Goal: Task Accomplishment & Management: Manage account settings

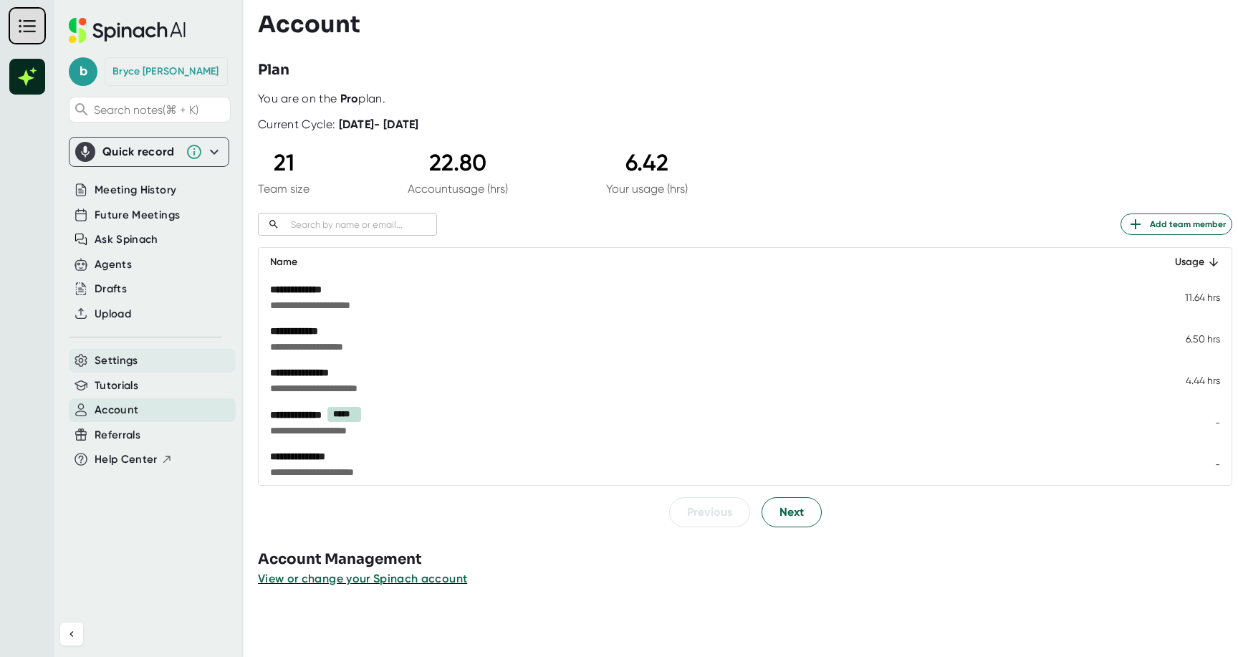
click at [143, 367] on div "Settings" at bounding box center [152, 361] width 167 height 24
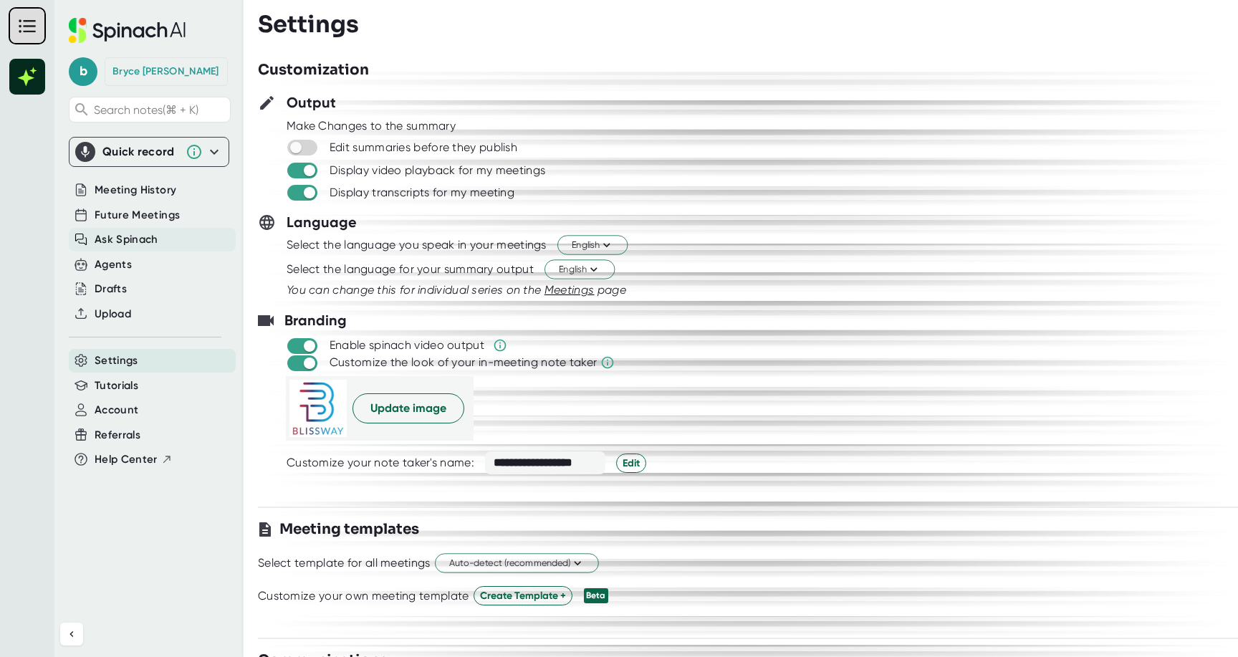
click at [135, 236] on span "Ask Spinach" at bounding box center [127, 239] width 64 height 16
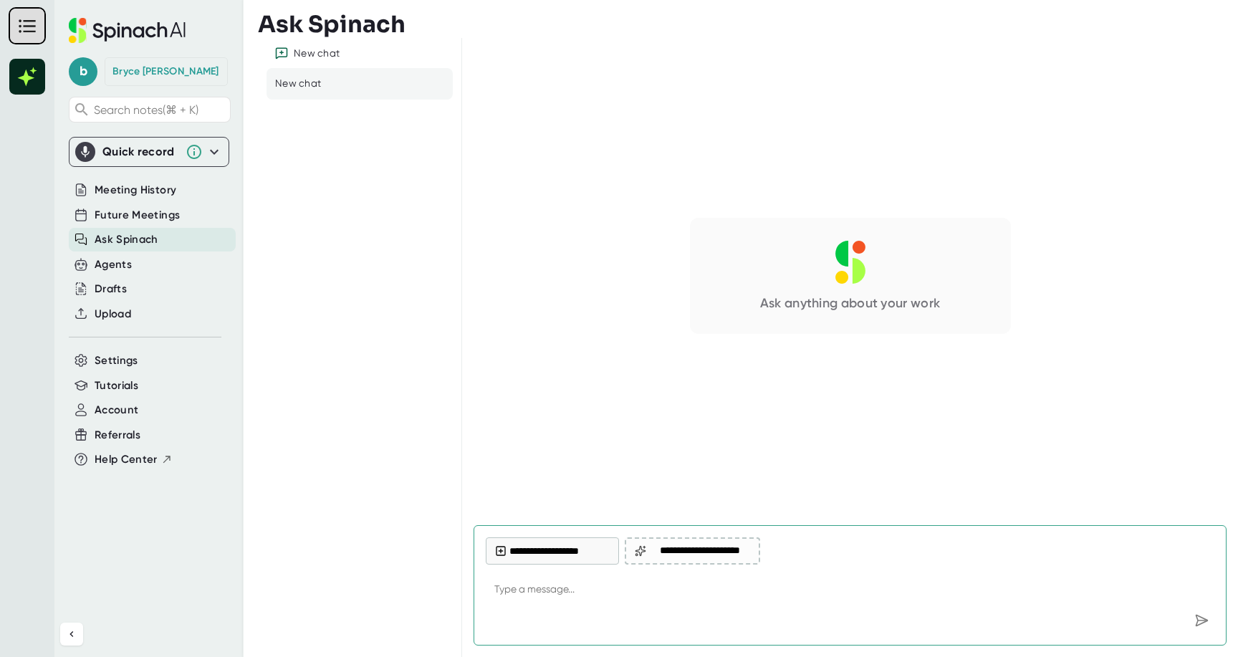
type textarea "h"
type textarea "x"
type textarea "ho"
type textarea "x"
type textarea "hoq"
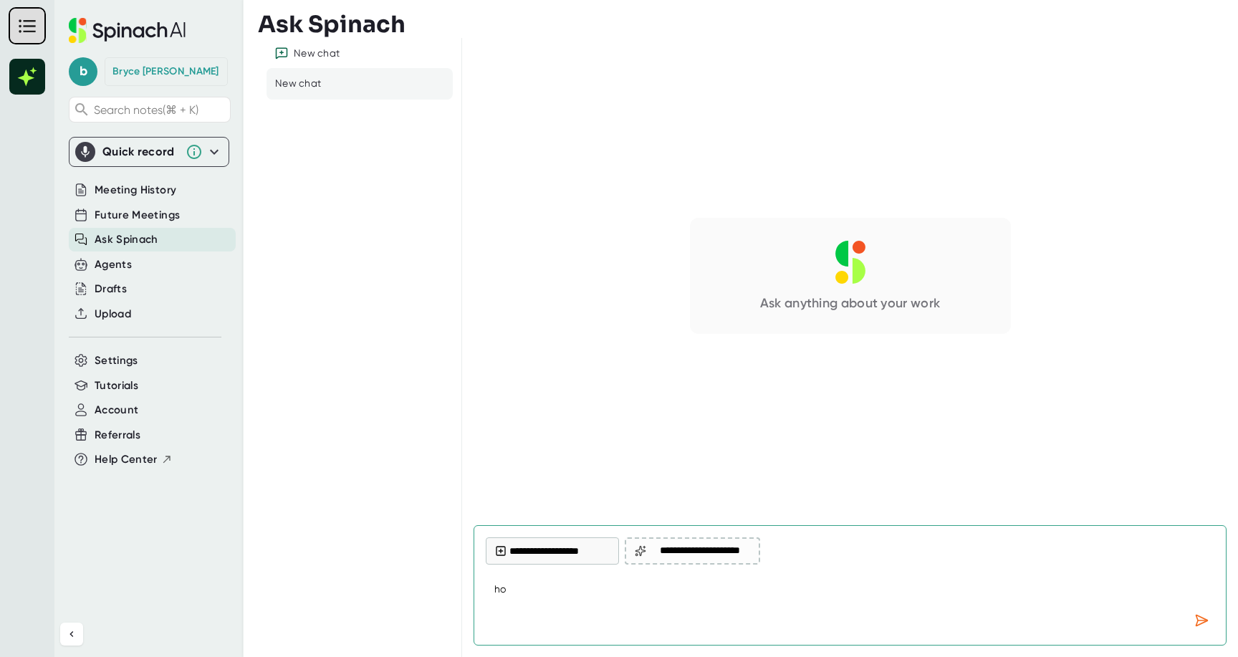
type textarea "x"
type textarea "hoq"
type textarea "x"
type textarea "hoq s"
type textarea "x"
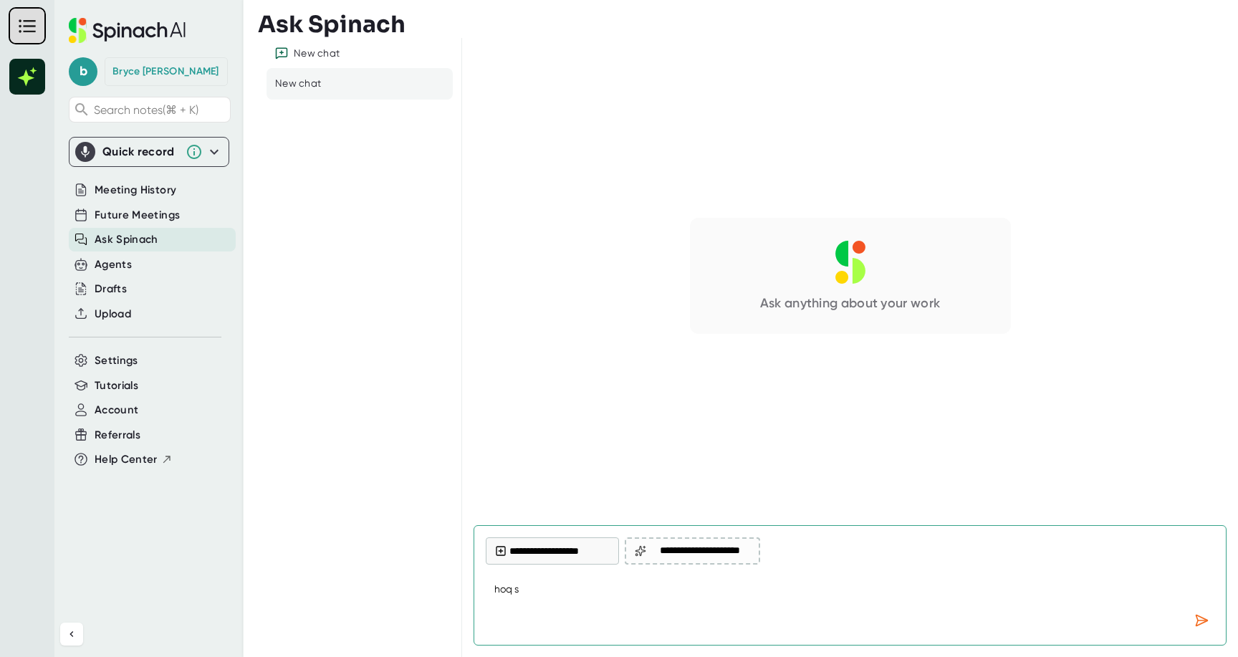
type textarea "hoq so"
type textarea "x"
type textarea "hoq so"
type textarea "x"
type textarea "hoq so"
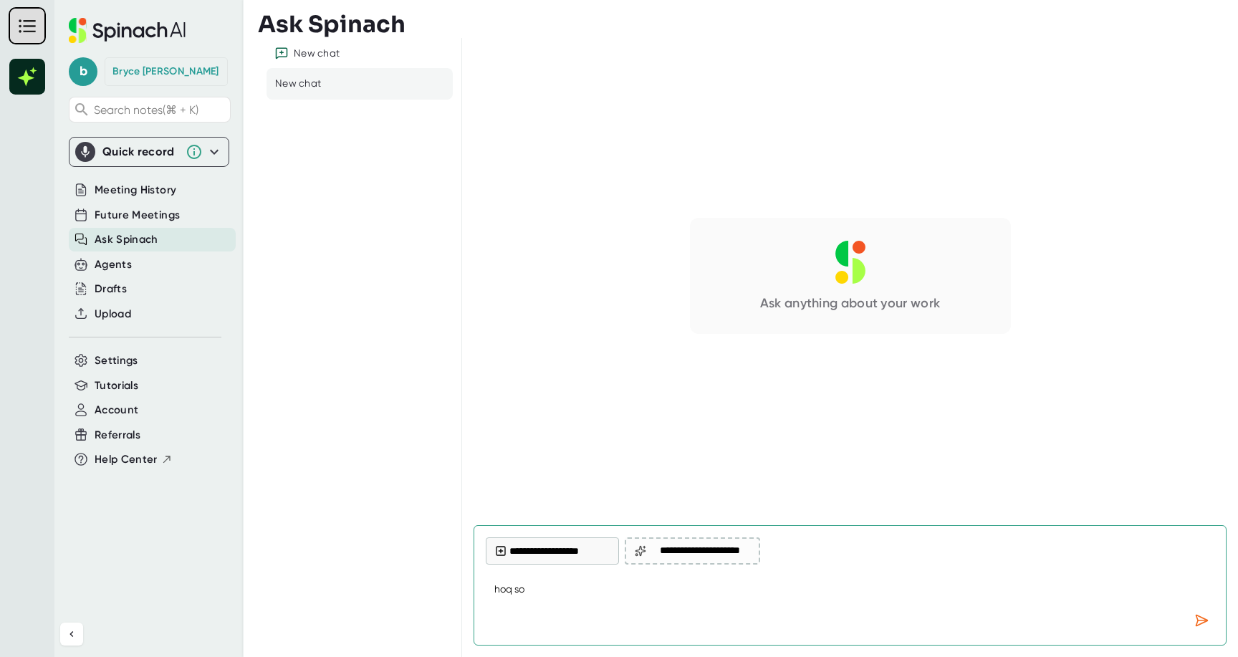
type textarea "x"
type textarea "hoq s"
type textarea "x"
type textarea "hoq"
type textarea "x"
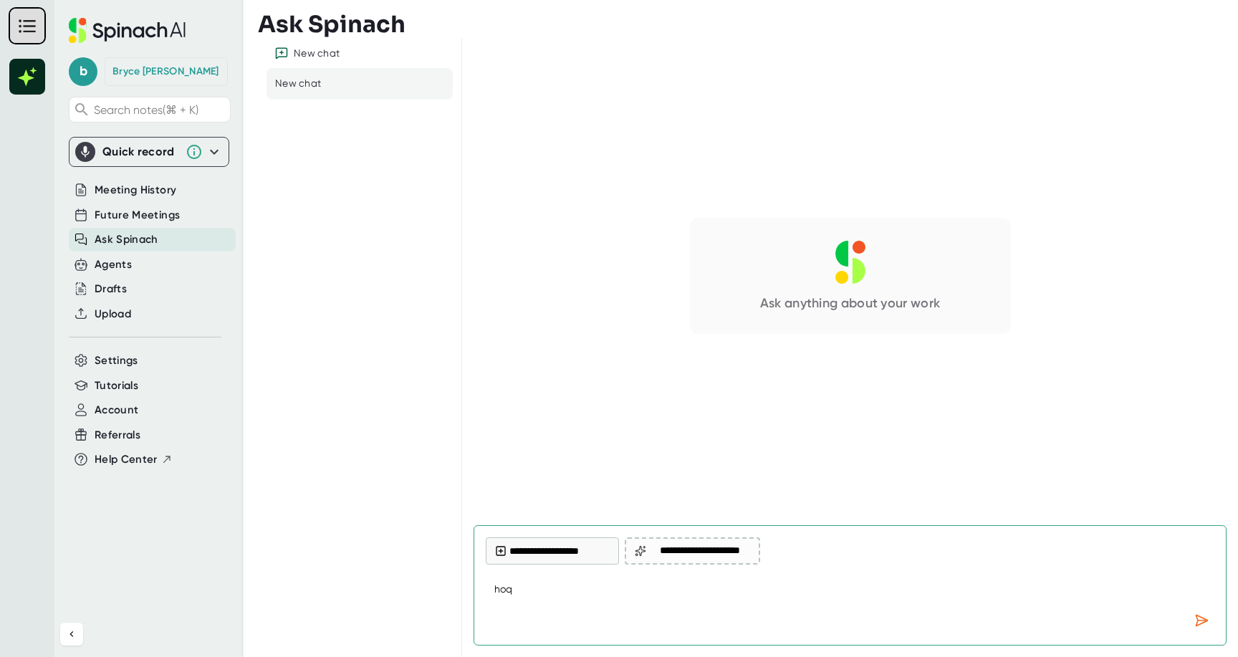
type textarea "hoq"
type textarea "x"
type textarea "ho"
type textarea "x"
type textarea "how"
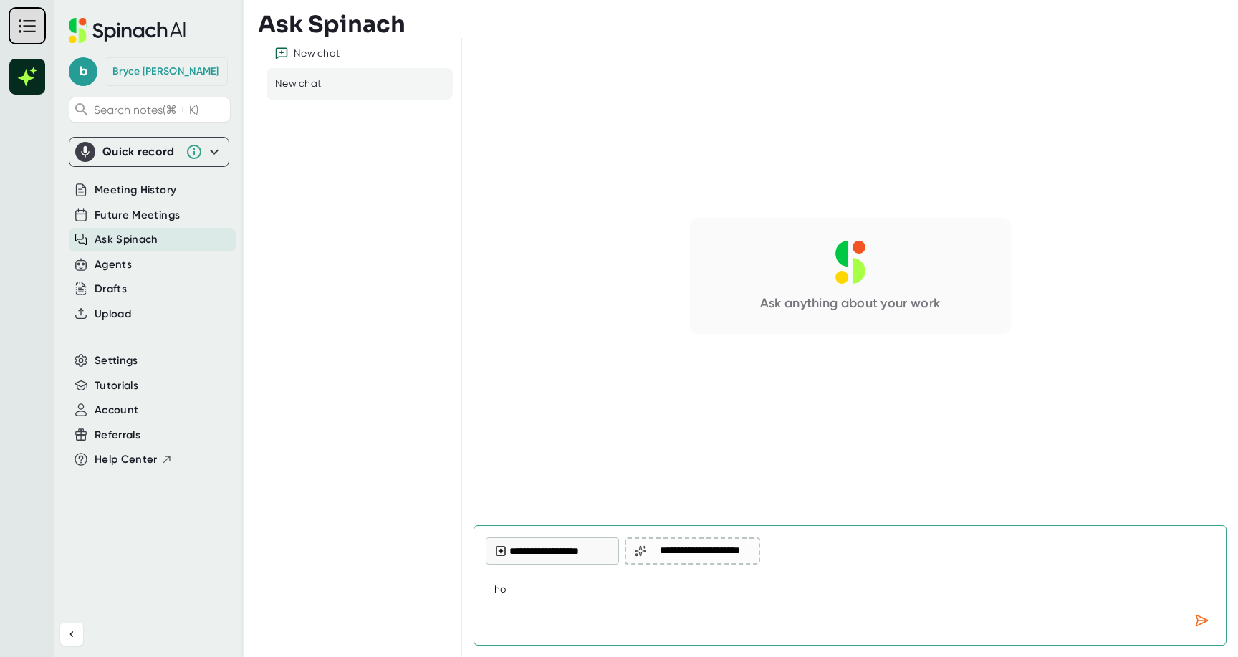
type textarea "x"
type textarea "how"
type textarea "x"
type textarea "how d"
type textarea "x"
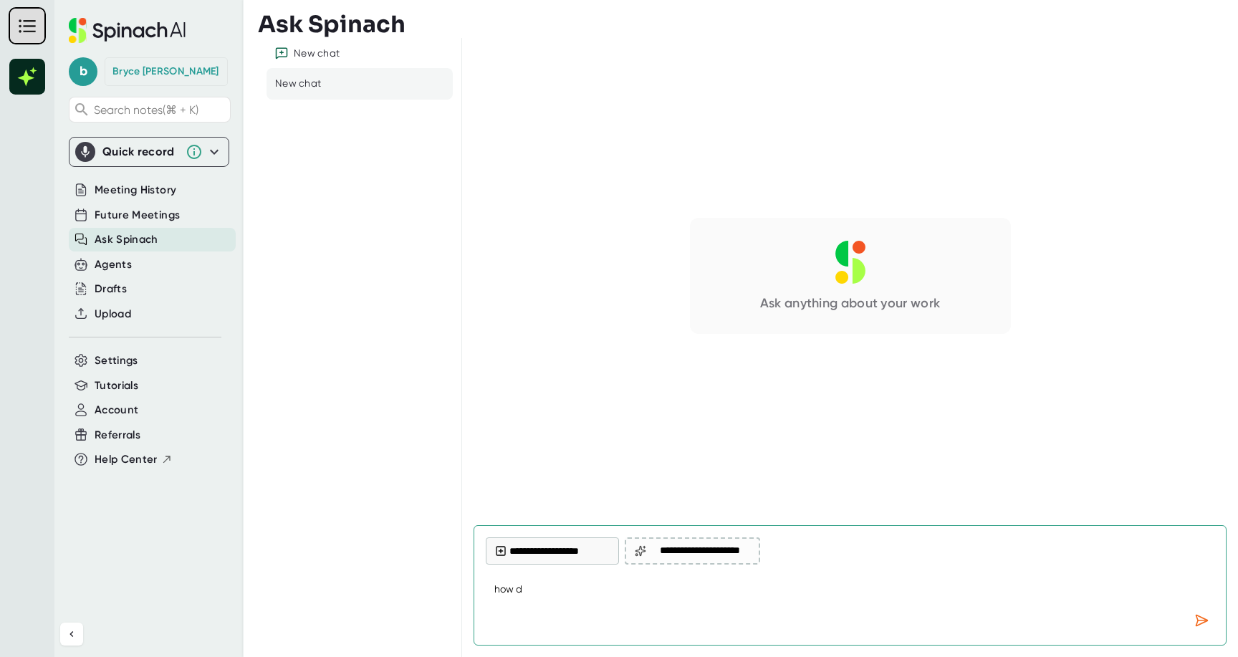
type textarea "how do"
type textarea "x"
type textarea "how do"
type textarea "x"
type textarea "how do I"
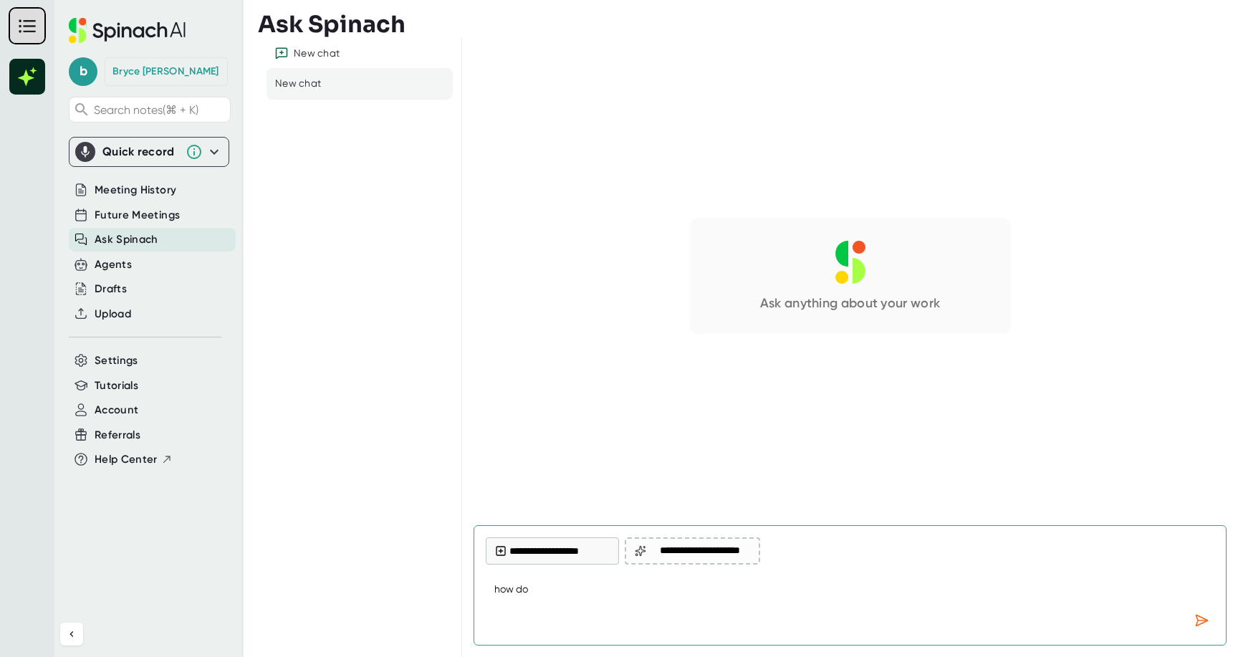
type textarea "x"
type textarea "how do I"
type textarea "x"
type textarea "how do I s"
type textarea "x"
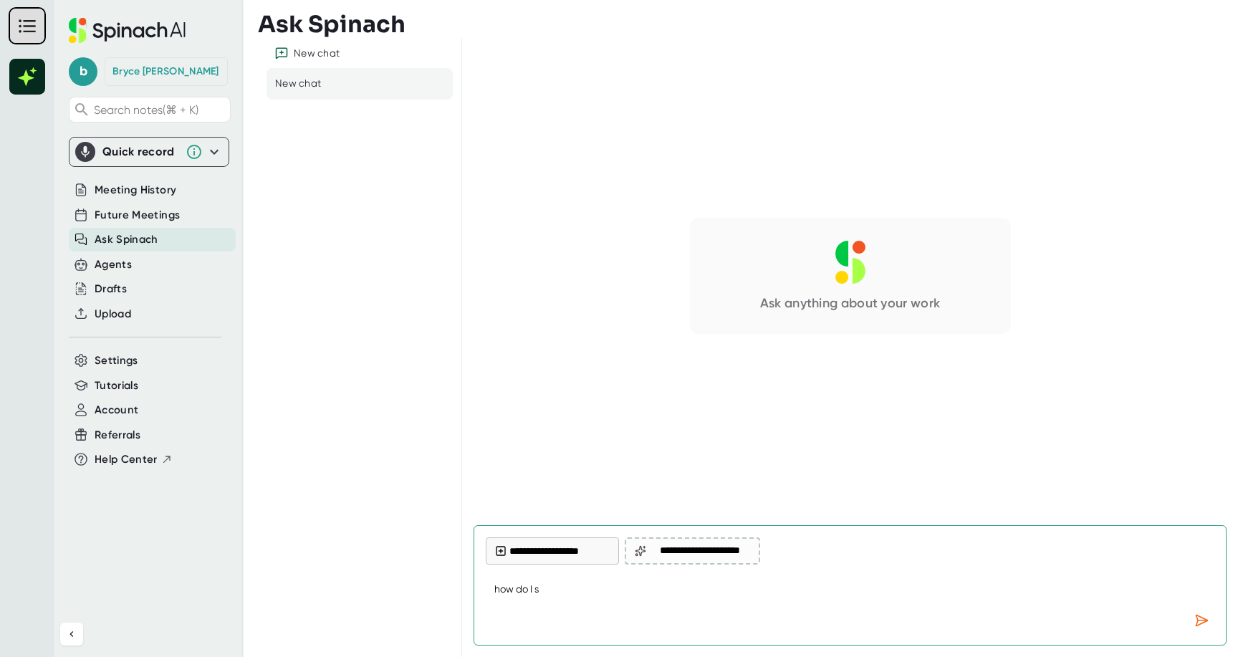
type textarea "how do I st"
type textarea "x"
type textarea "how do I sto"
type textarea "x"
type textarea "how do I sto"
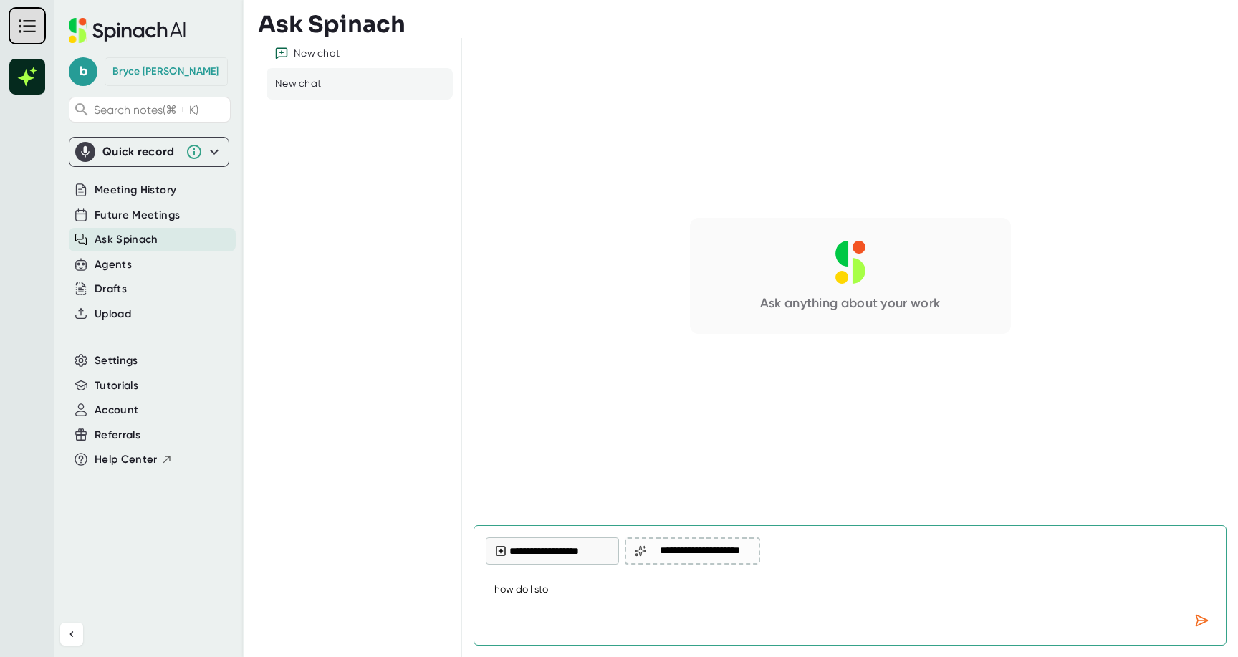
type textarea "x"
type textarea "how do I sto"
type textarea "x"
type textarea "how do I stop"
type textarea "x"
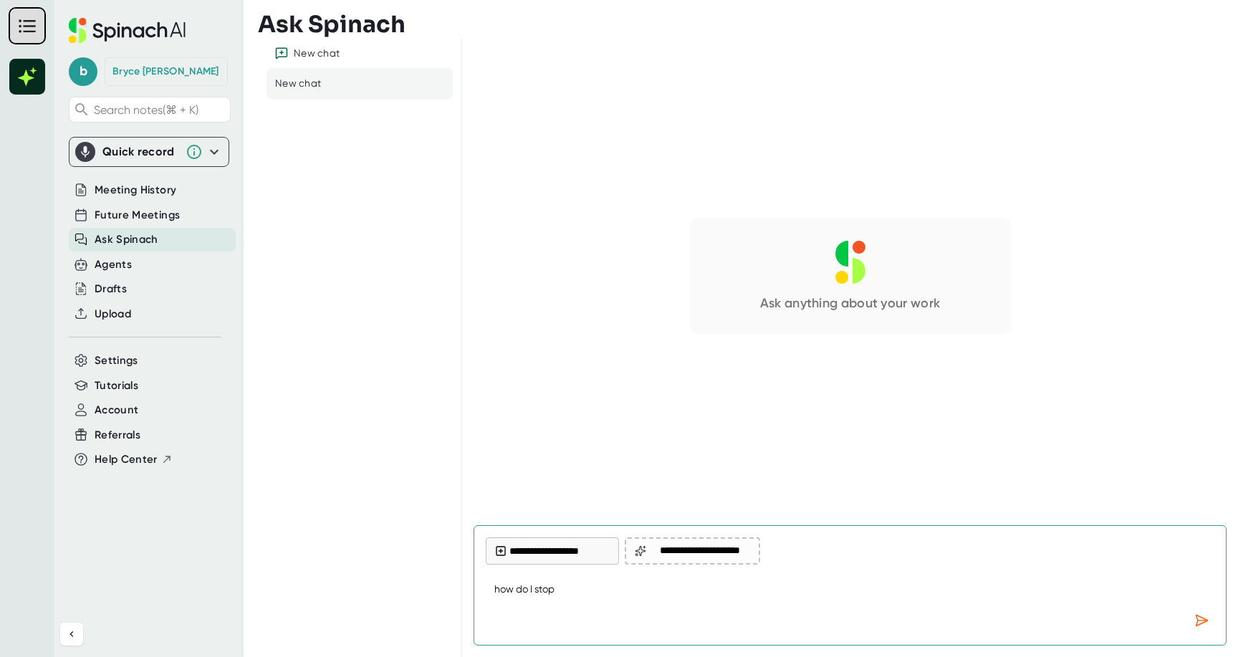
type textarea "how do I stop"
type textarea "x"
type textarea "how do I stop i"
type textarea "x"
type textarea "how do I stop in"
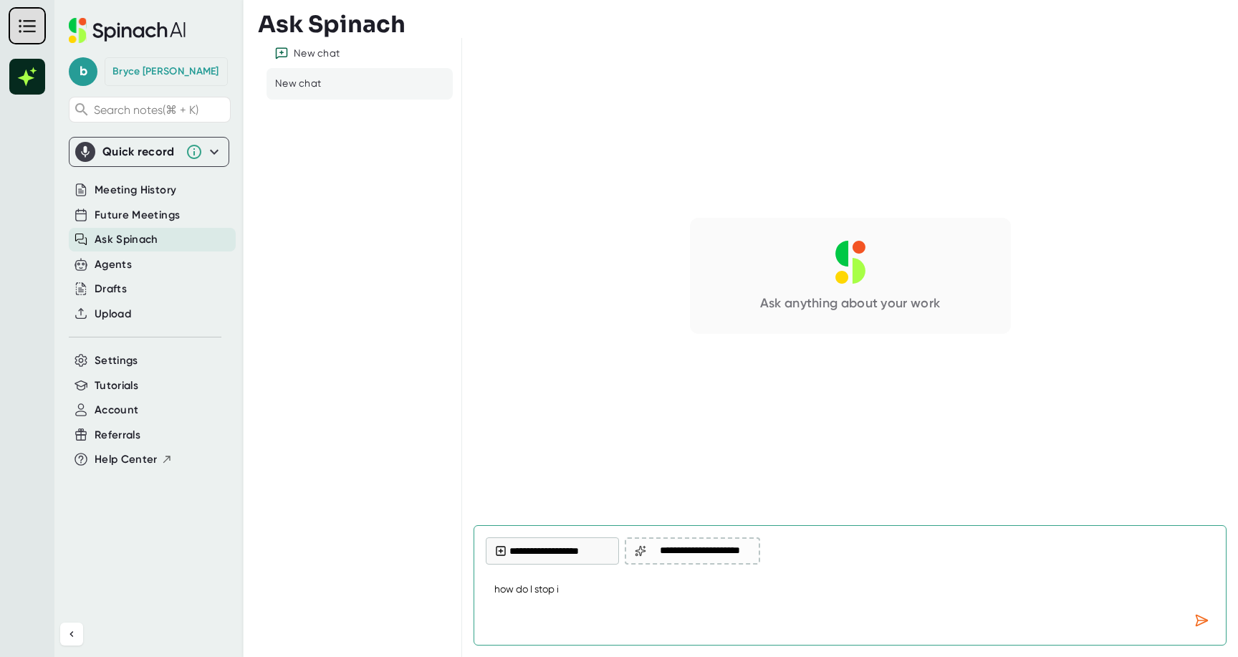
type textarea "x"
type textarea "how do I stop inv"
type textarea "x"
type textarea "how do I stop invi"
type textarea "x"
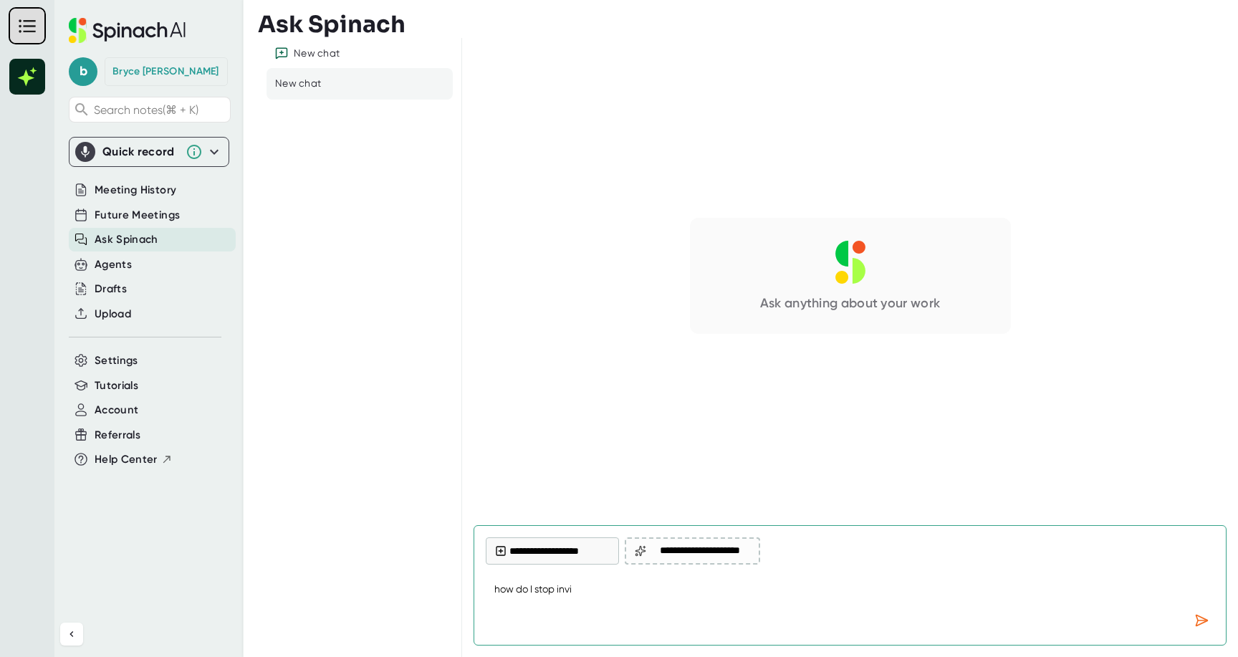
type textarea "how do I stop invit"
type textarea "x"
type textarea "how do I stop inviti"
type textarea "x"
type textarea "how do I stop invitin"
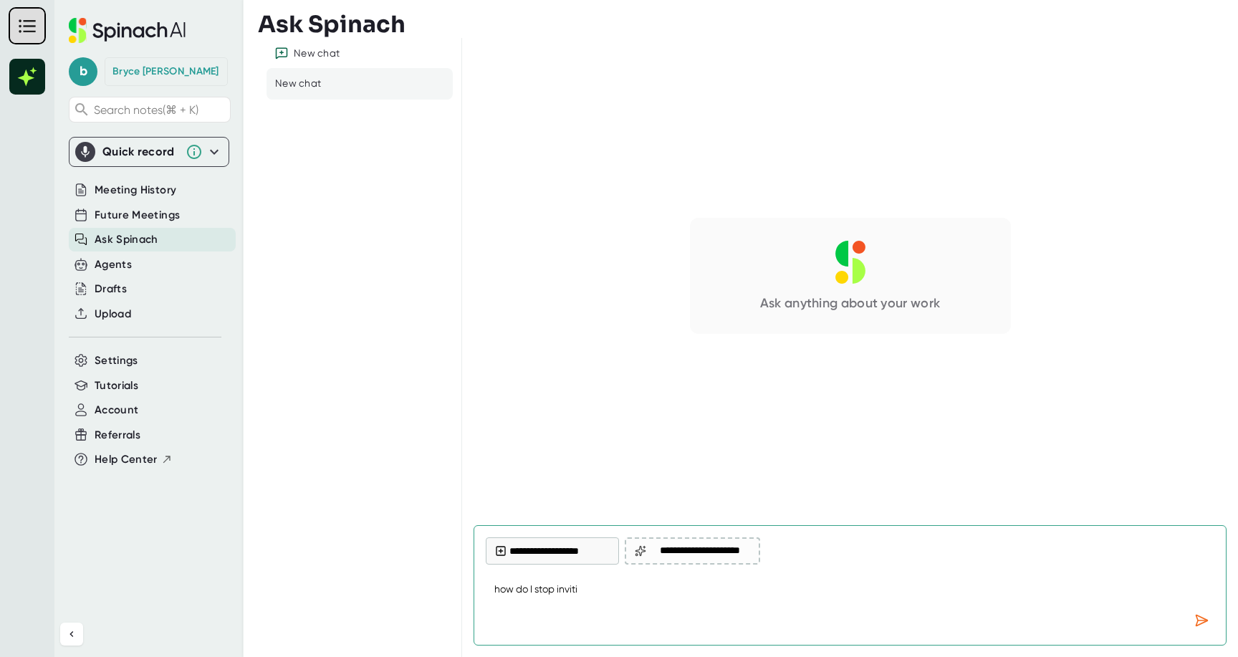
type textarea "x"
type textarea "how do I stop inviting"
type textarea "x"
type textarea "how do I stop inviting"
type textarea "x"
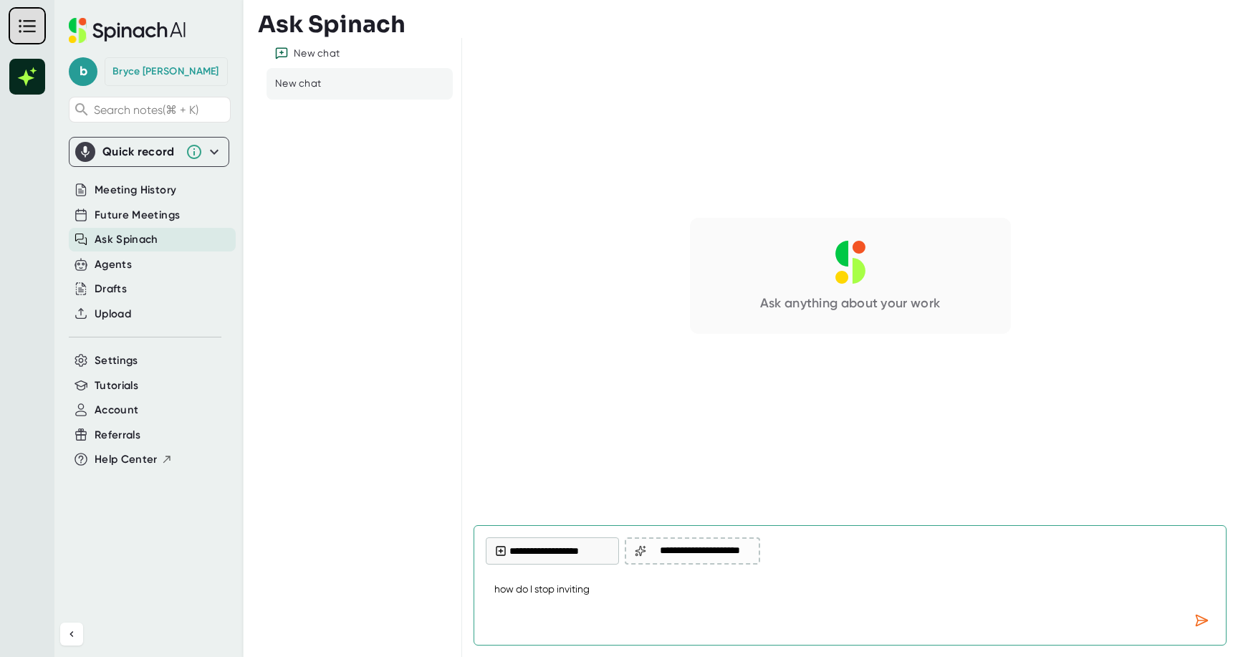
type textarea "how do I stop inviting n"
type textarea "x"
type textarea "how do I stop inviting no"
type textarea "x"
type textarea "how do I stop inviting not"
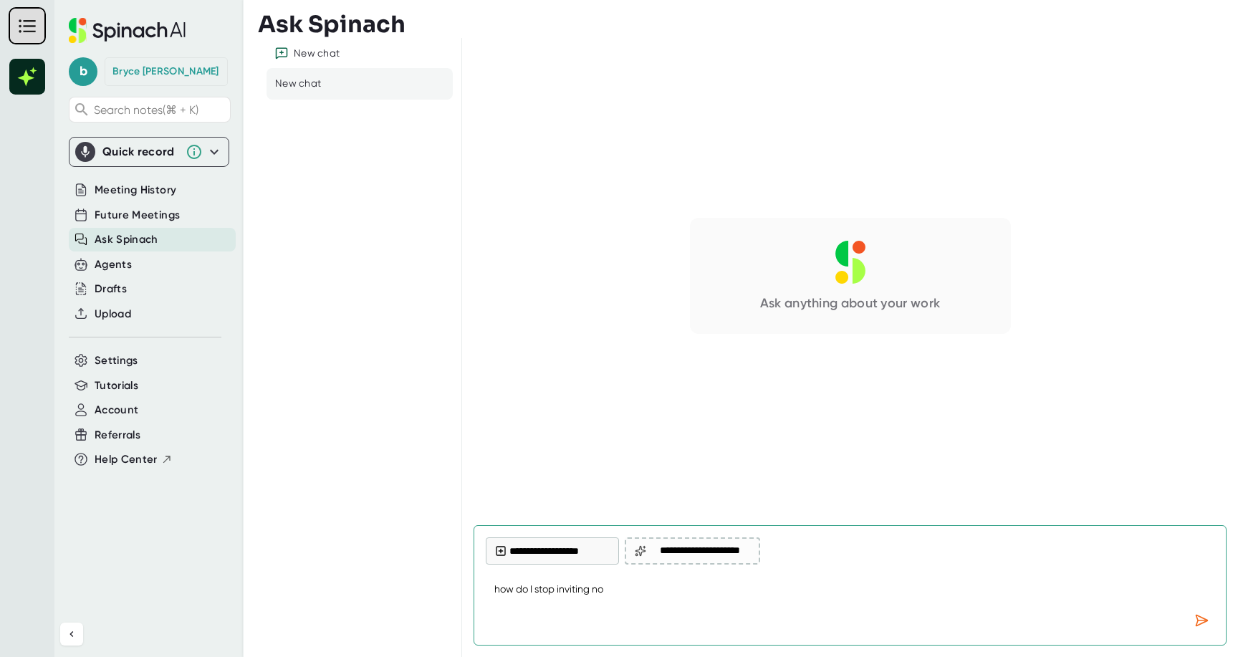
type textarea "x"
type textarea "how do I stop inviting note"
type textarea "x"
type textarea "how do I stop inviting notet"
type textarea "x"
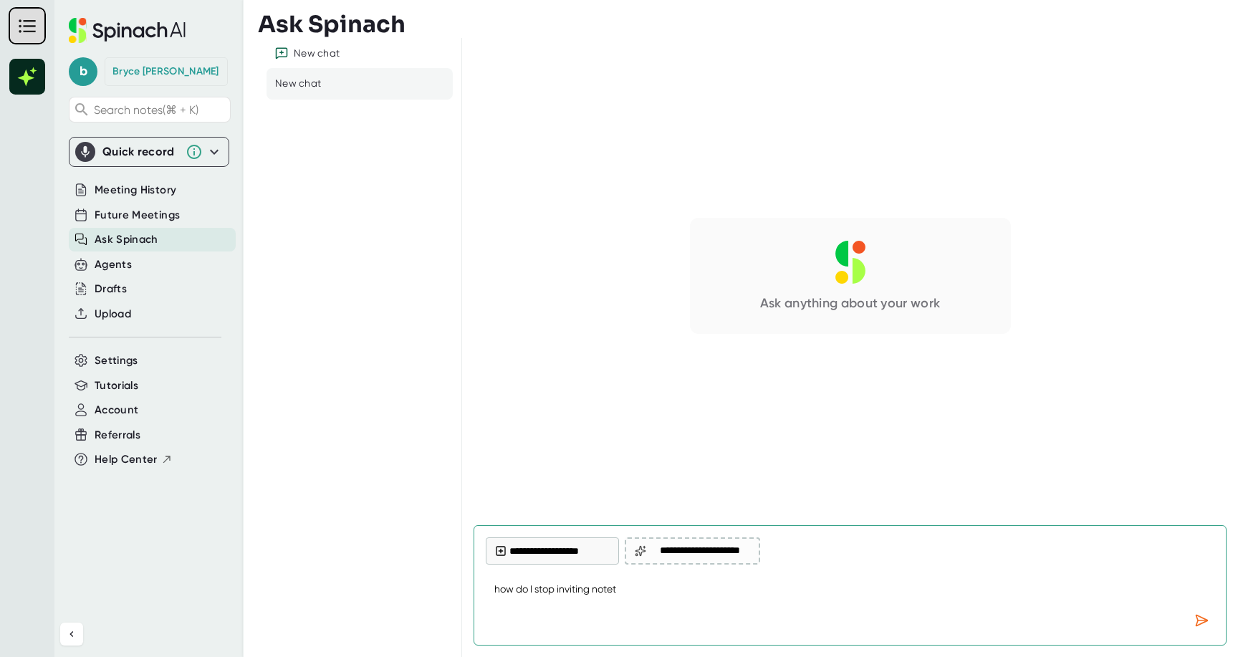
type textarea "how do I stop inviting noteta"
type textarea "x"
type textarea "how do I stop inviting notetak"
type textarea "x"
type textarea "how do I stop inviting notetake"
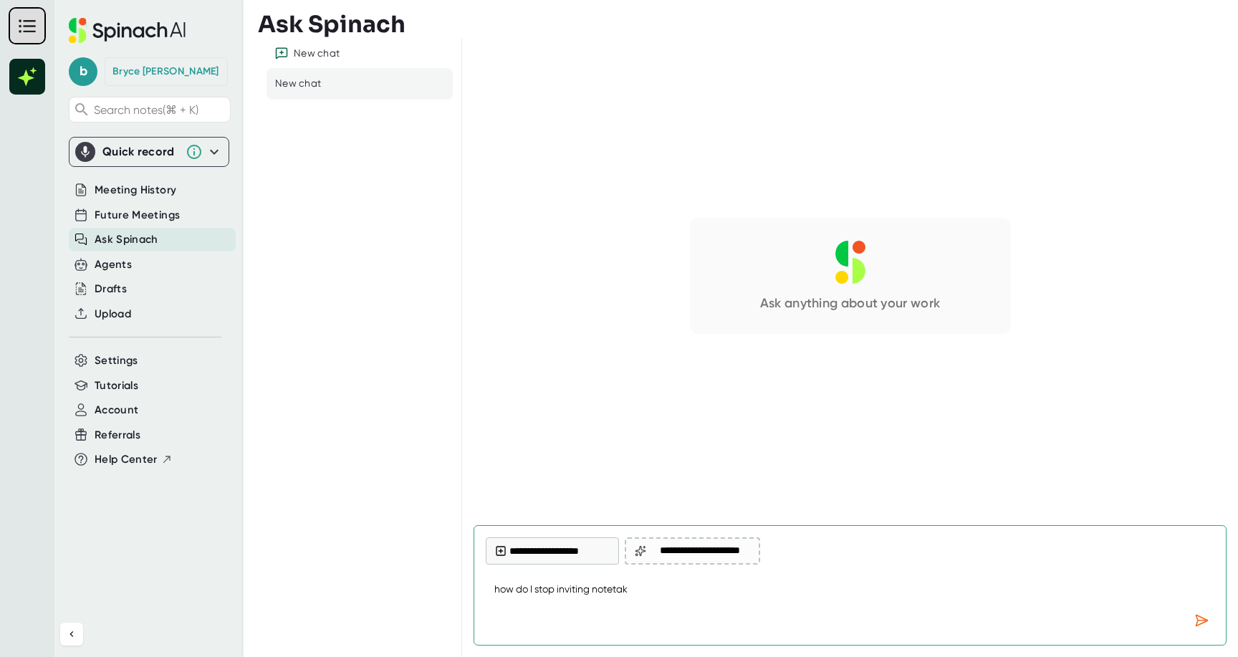
type textarea "x"
type textarea "how do I stop inviting notetaker"
type textarea "x"
type textarea "how do I stop inviting notetaker"
type textarea "x"
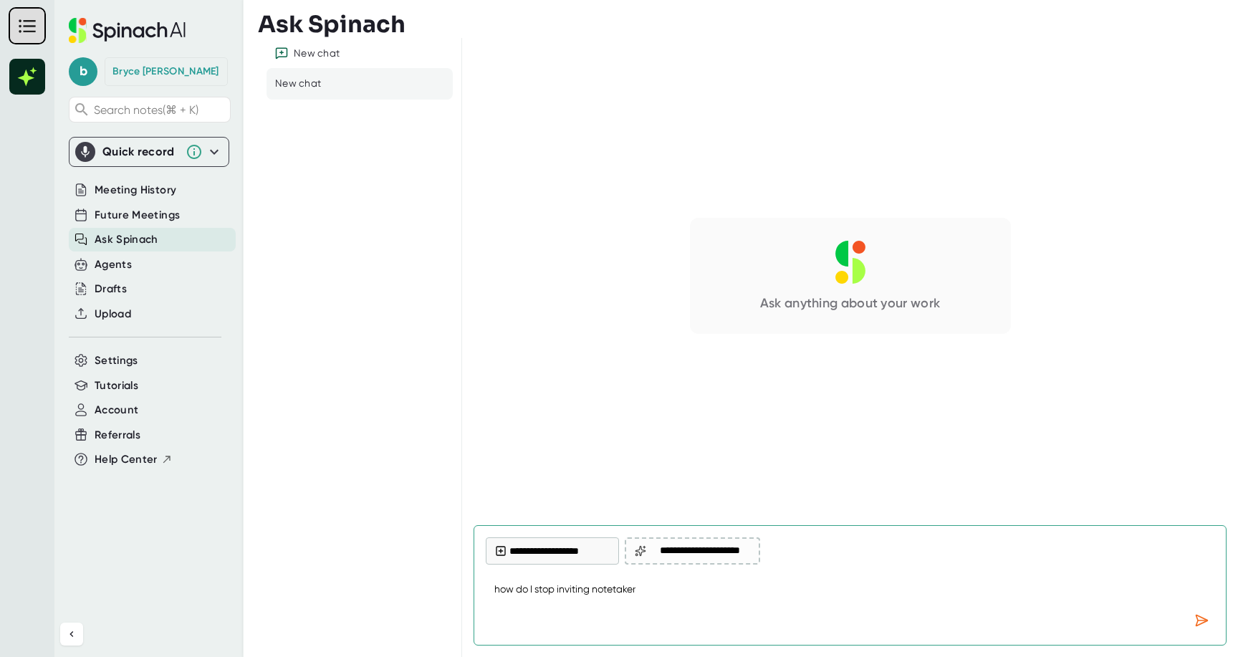
type textarea "how do I stop inviting notetaker t"
type textarea "x"
type textarea "how do I stop inviting notetaker to"
type textarea "x"
type textarea "how do I stop inviting notetaker to"
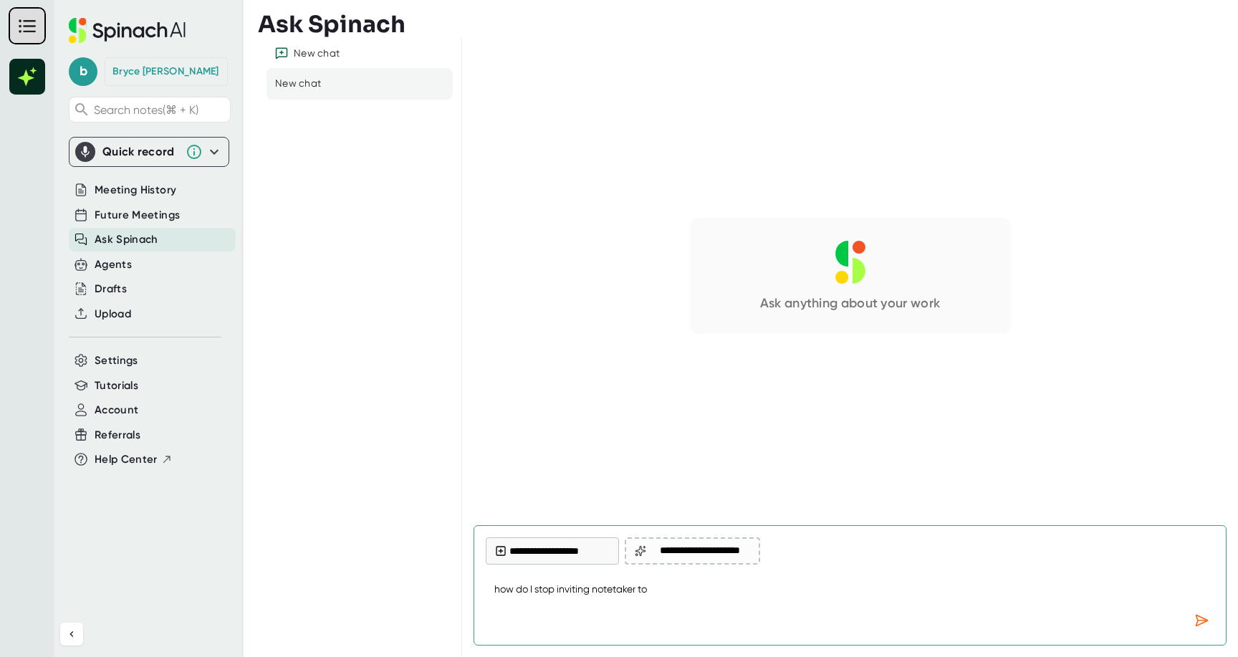
type textarea "x"
type textarea "how do I stop inviting notetaker to m"
type textarea "x"
type textarea "how do I stop inviting notetaker to me"
type textarea "x"
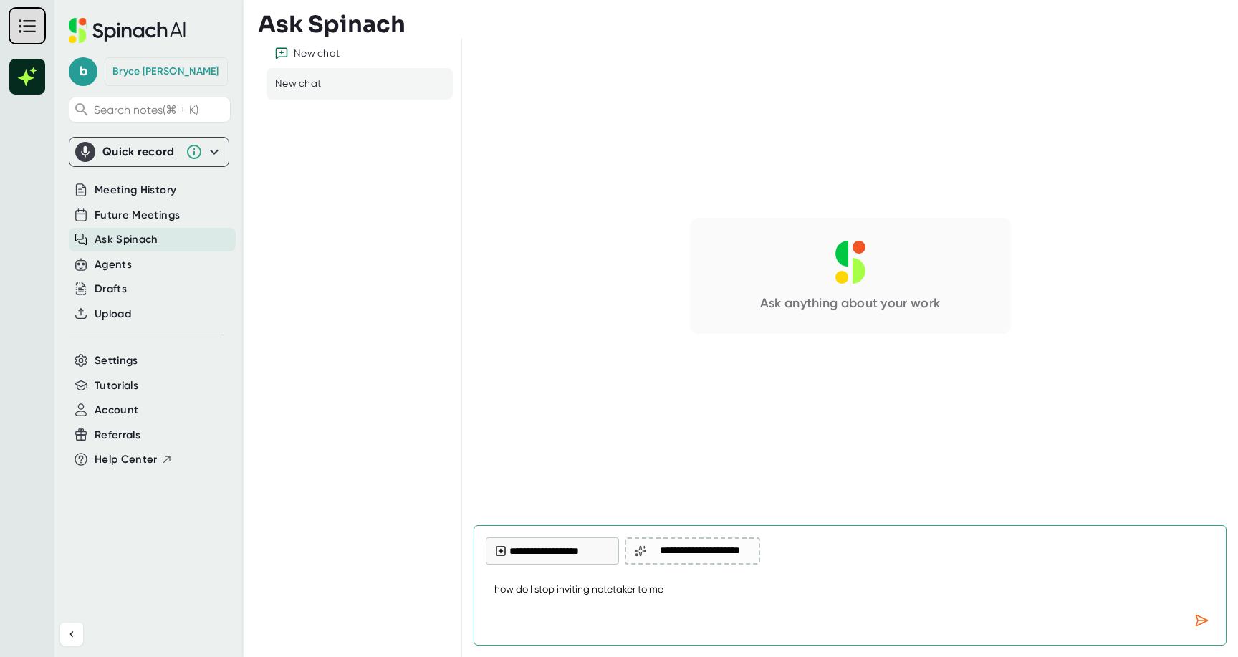
type textarea "how do I stop inviting notetaker to mee"
type textarea "x"
type textarea "how do I stop inviting notetaker to meet"
type textarea "x"
type textarea "how do I stop inviting notetaker to meeti"
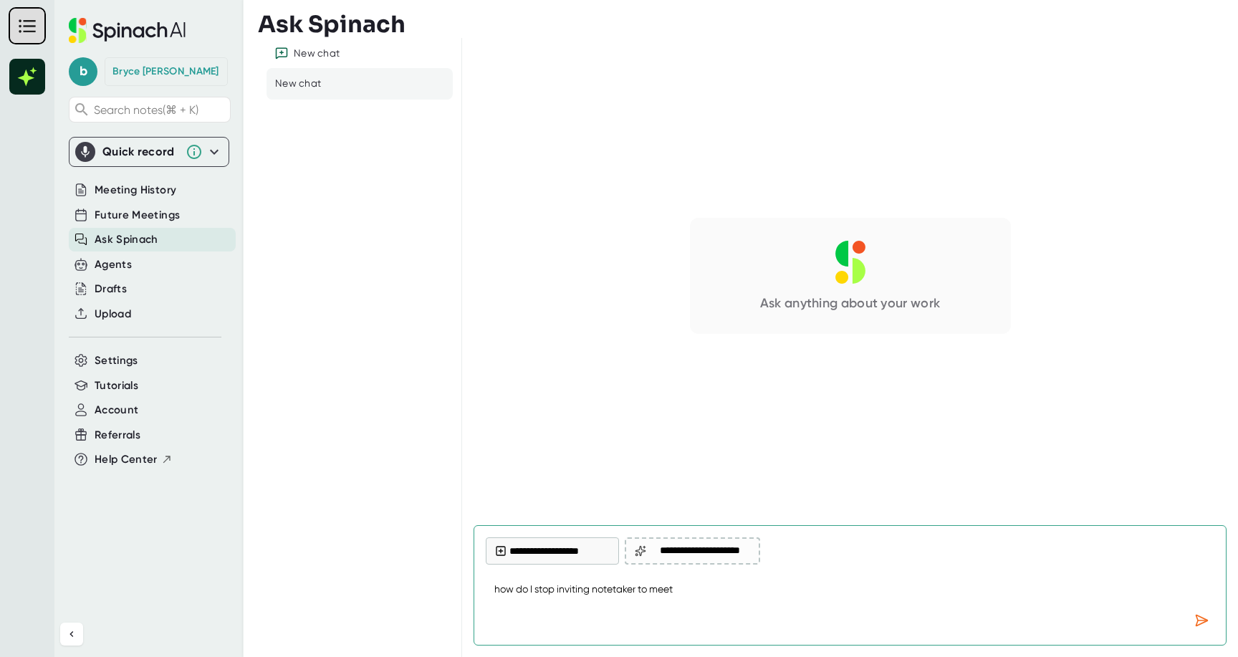
type textarea "x"
type textarea "how do I stop inviting notetaker to meetin"
type textarea "x"
type textarea "how do I stop inviting notetaker to meeting"
type textarea "x"
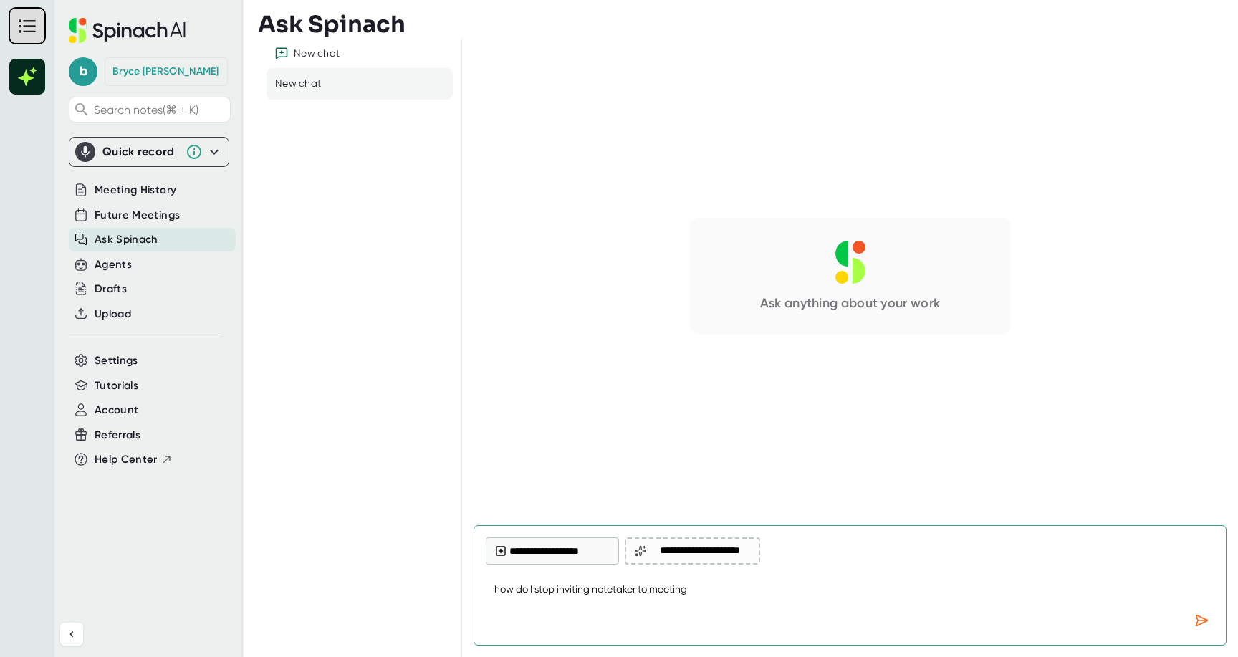
type textarea "how do I stop inviting notetaker to meetings"
type textarea "x"
type textarea "how do I stop inviting notetaker to meetings"
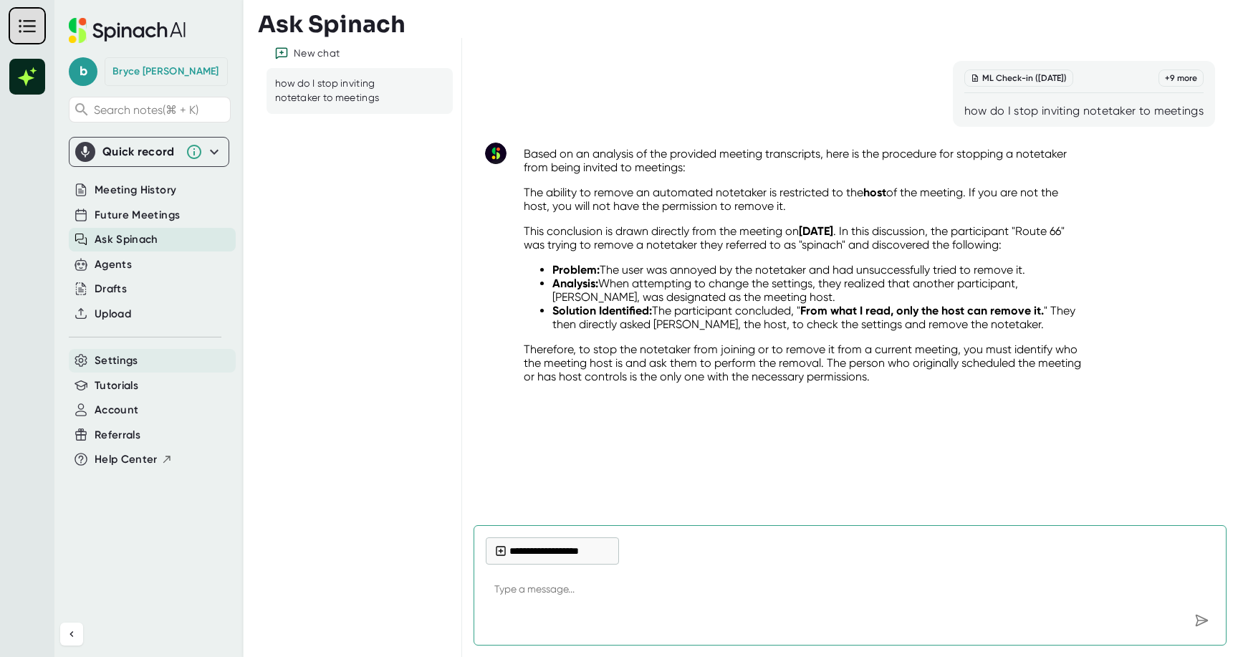
type textarea "x"
click at [127, 361] on span "Settings" at bounding box center [117, 360] width 44 height 16
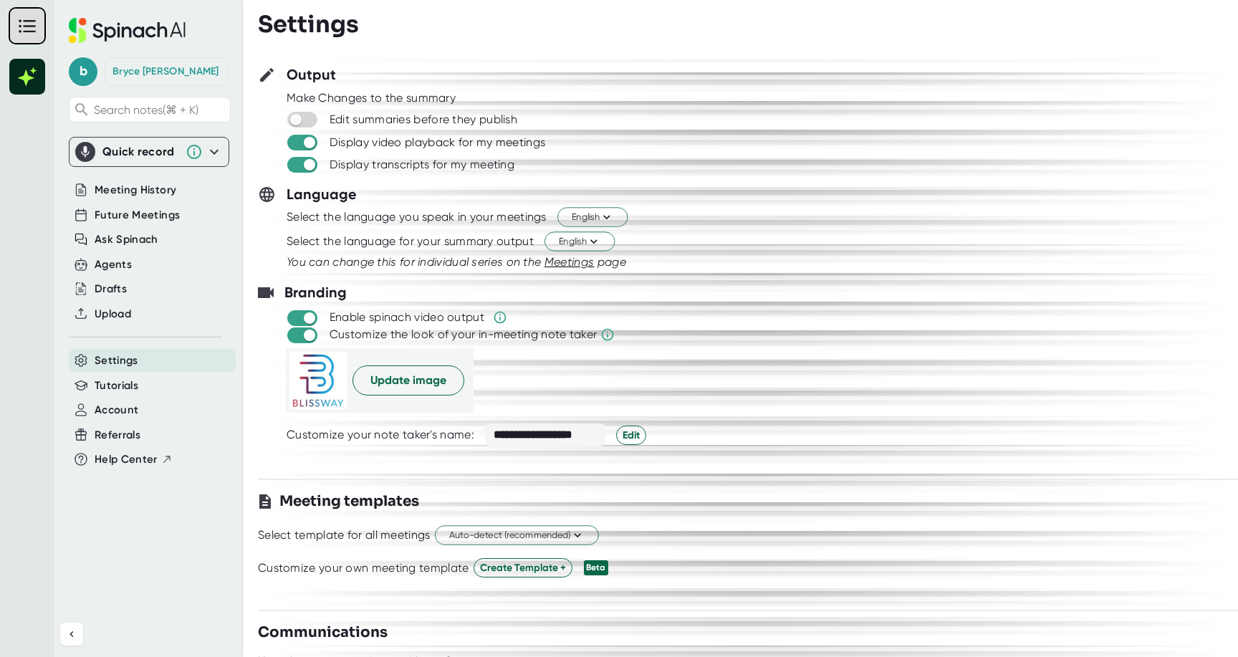
scroll to position [31, 0]
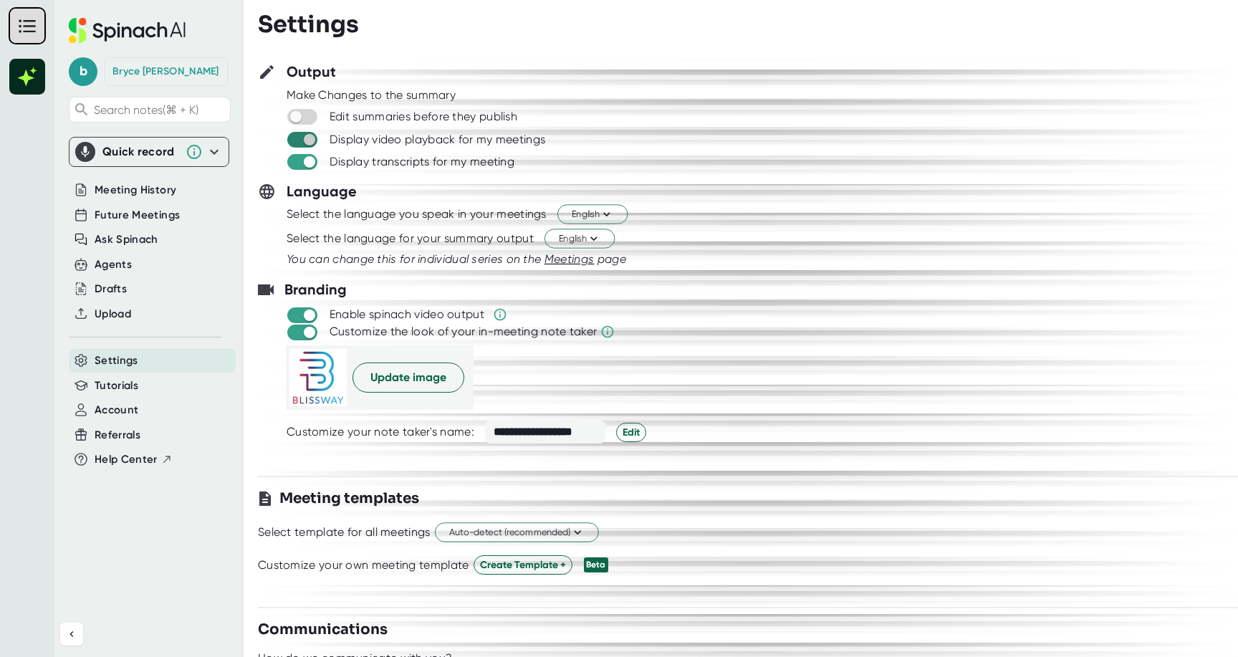
click at [309, 145] on input "checkbox" at bounding box center [309, 139] width 41 height 13
checkbox input "false"
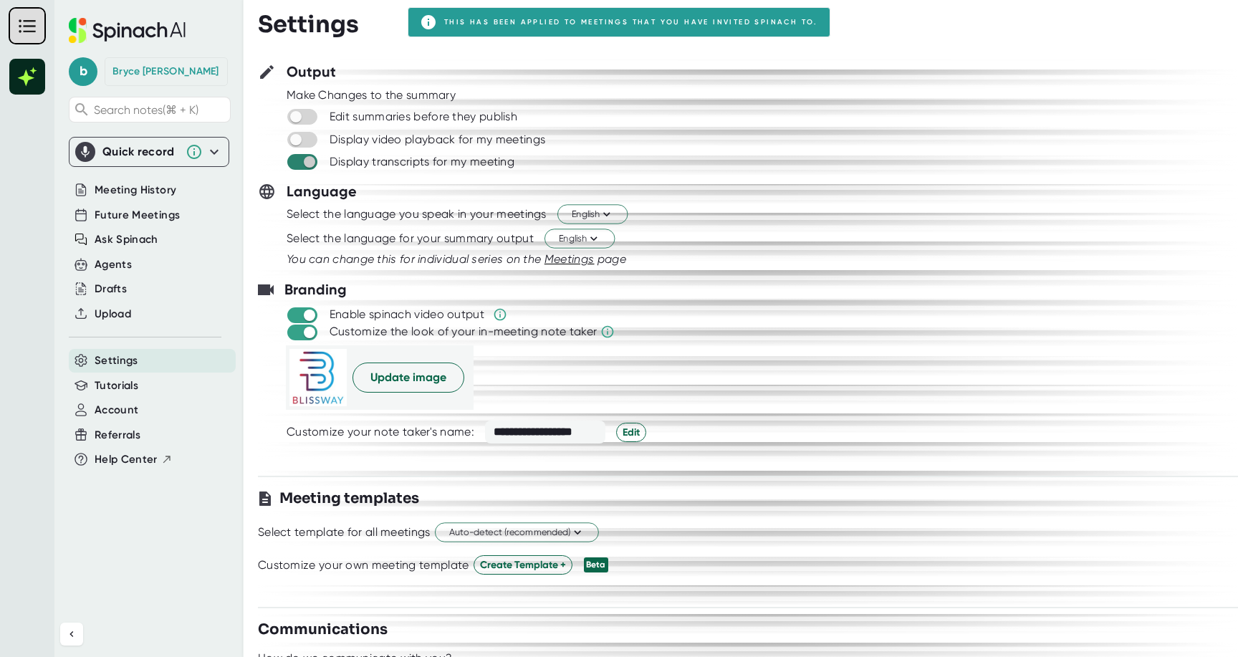
click at [308, 162] on input "checkbox" at bounding box center [309, 161] width 41 height 13
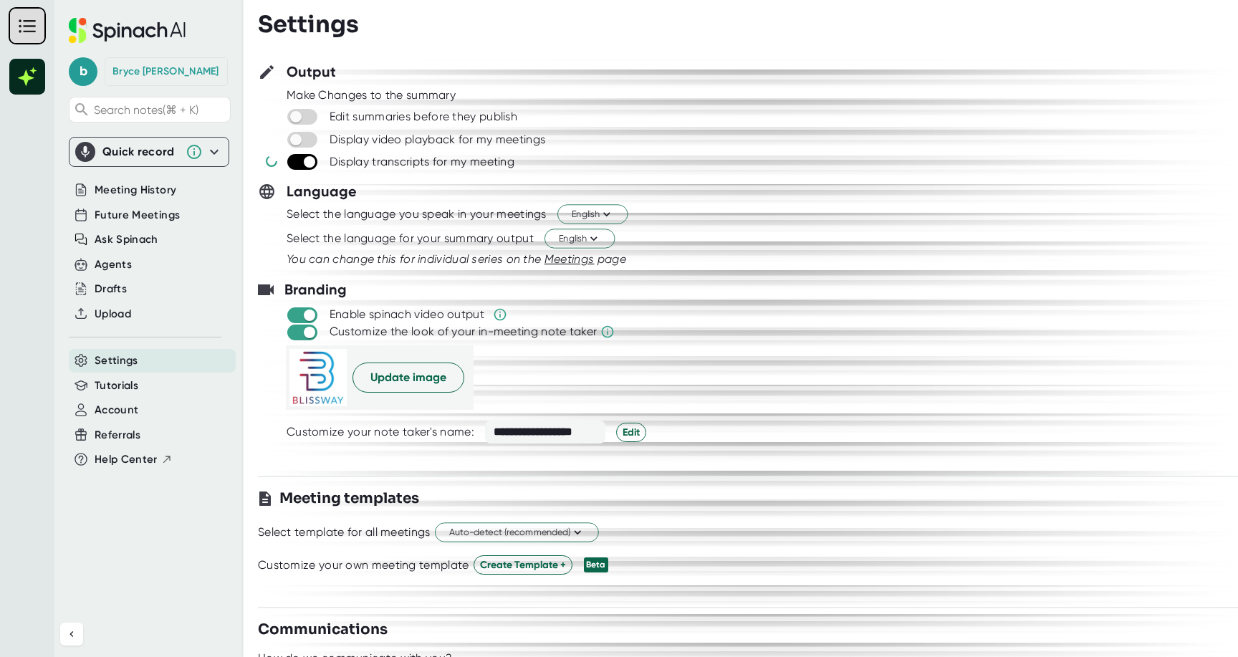
checkbox input "false"
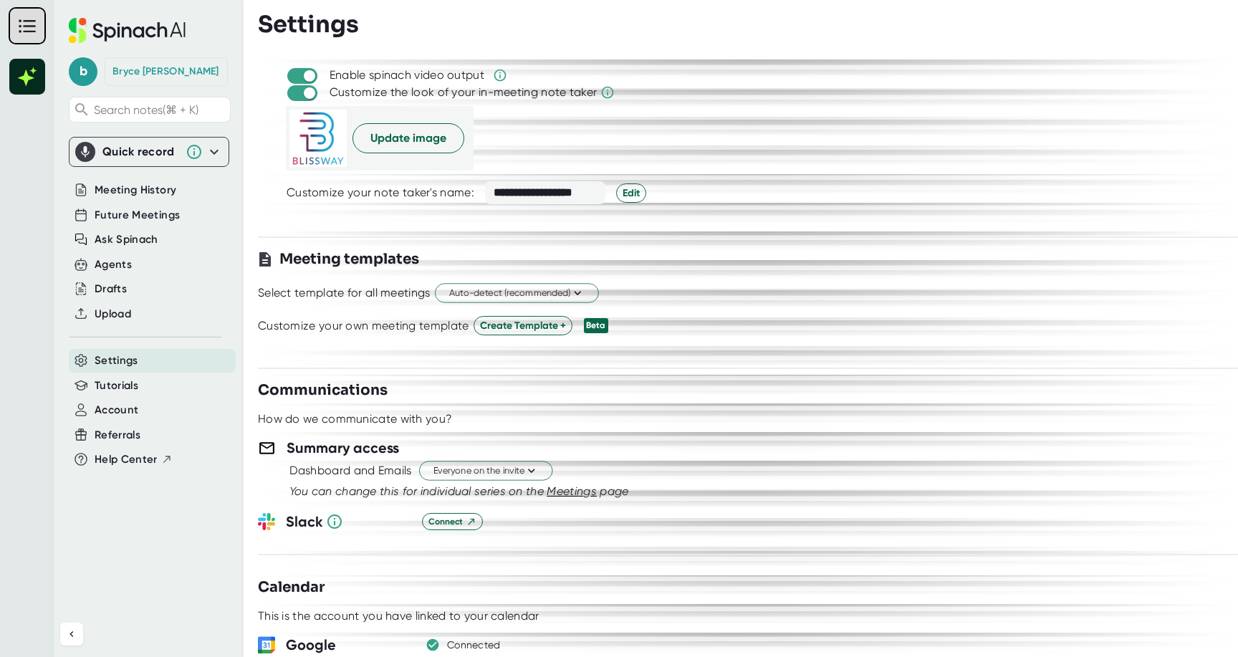
scroll to position [0, 0]
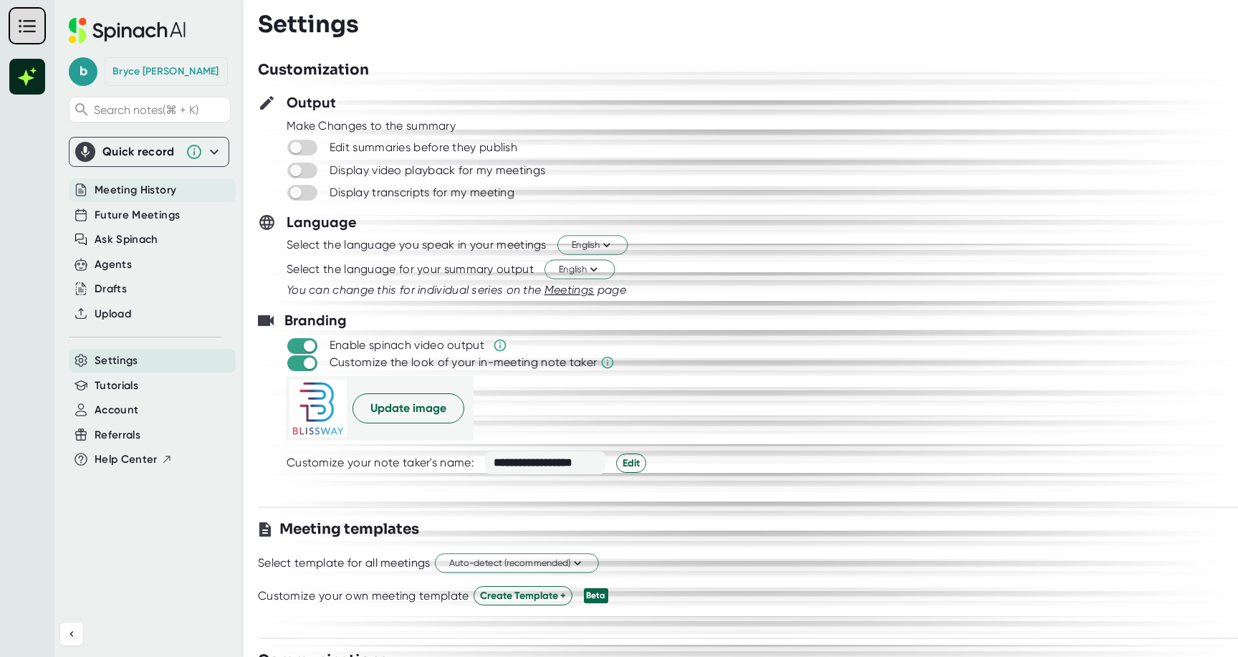
click at [120, 190] on span "Meeting History" at bounding box center [136, 190] width 82 height 16
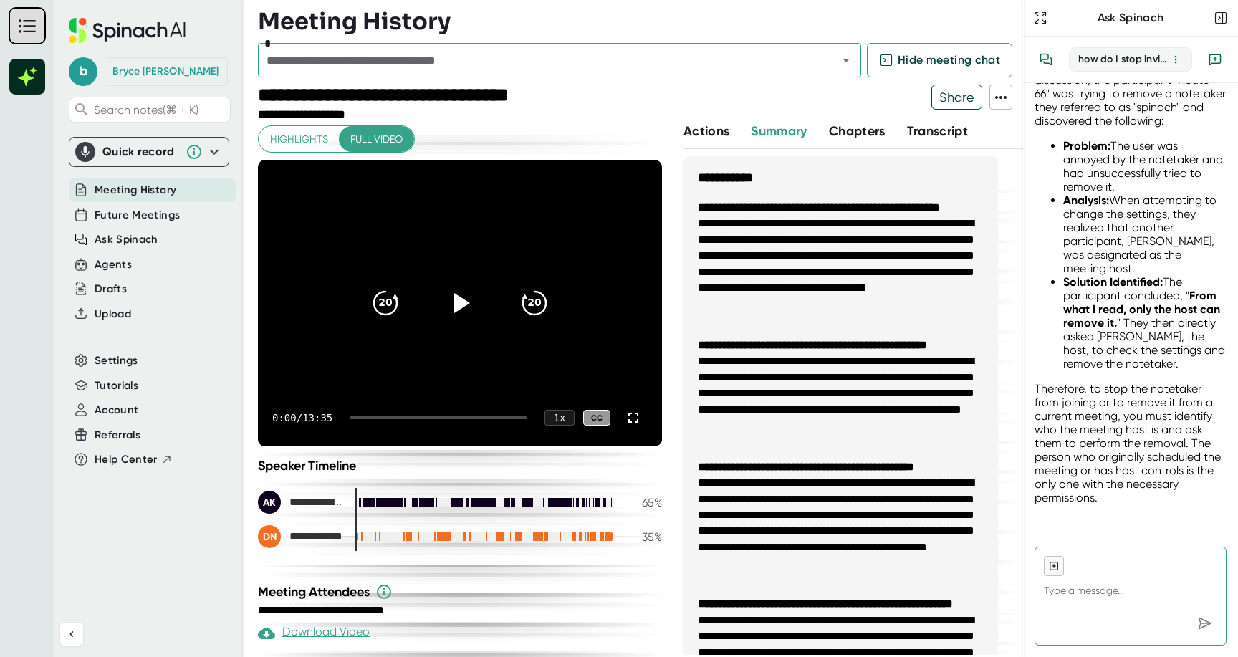
scroll to position [334, 0]
type textarea "x"
click at [148, 215] on span "Future Meetings" at bounding box center [137, 215] width 85 height 16
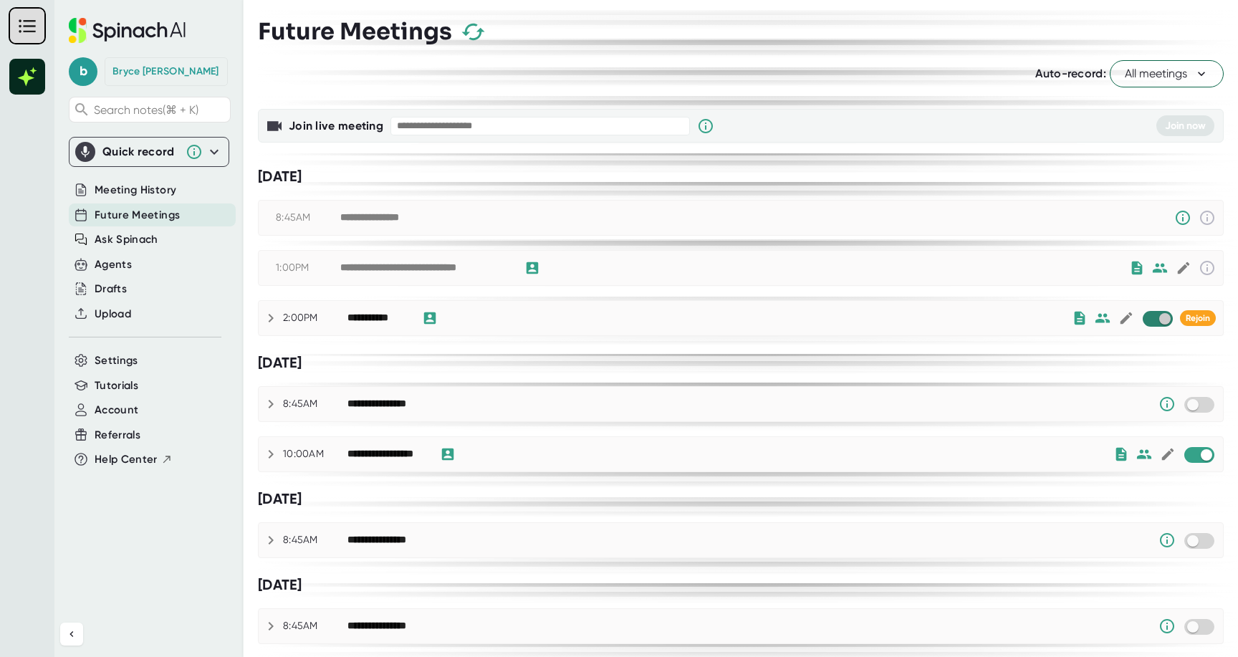
click at [1155, 321] on input "checkbox" at bounding box center [1164, 318] width 41 height 13
checkbox input "true"
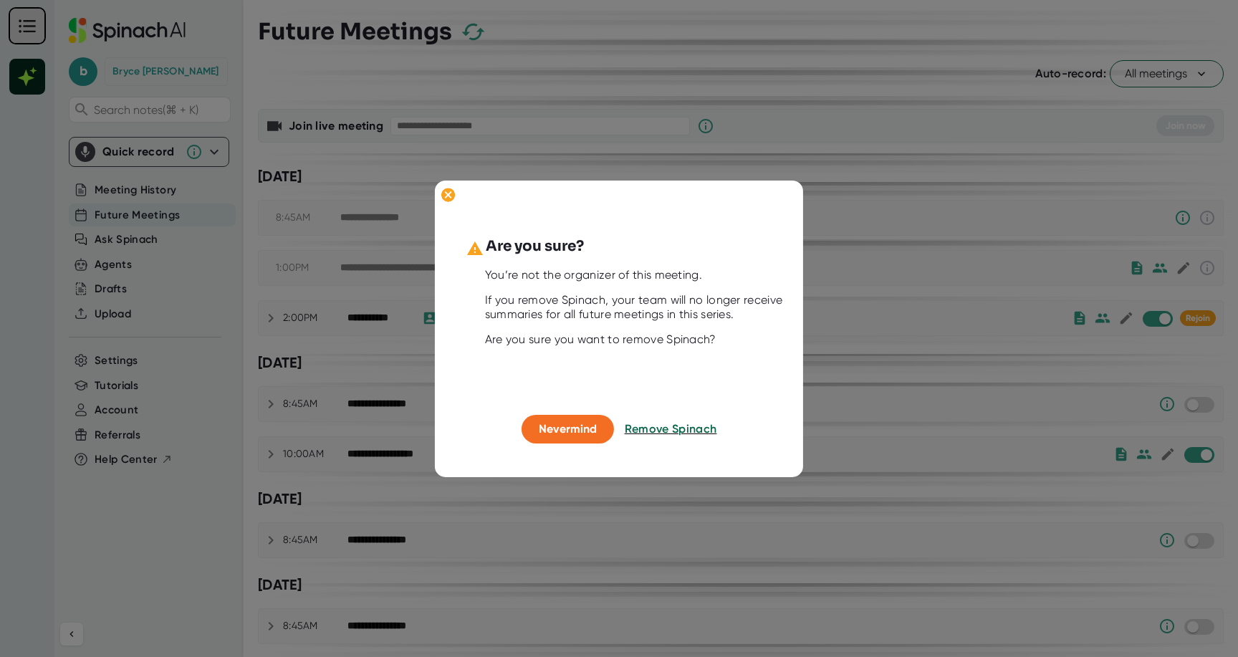
click at [869, 246] on div at bounding box center [619, 328] width 1238 height 657
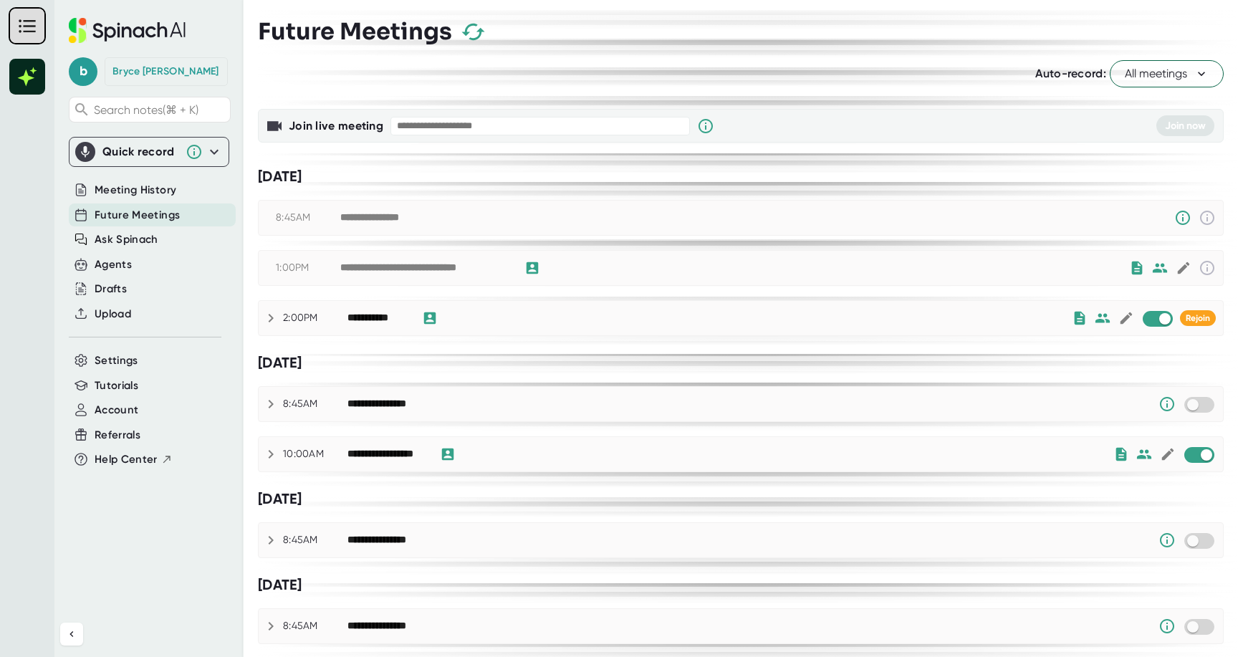
click at [272, 458] on icon at bounding box center [270, 453] width 17 height 17
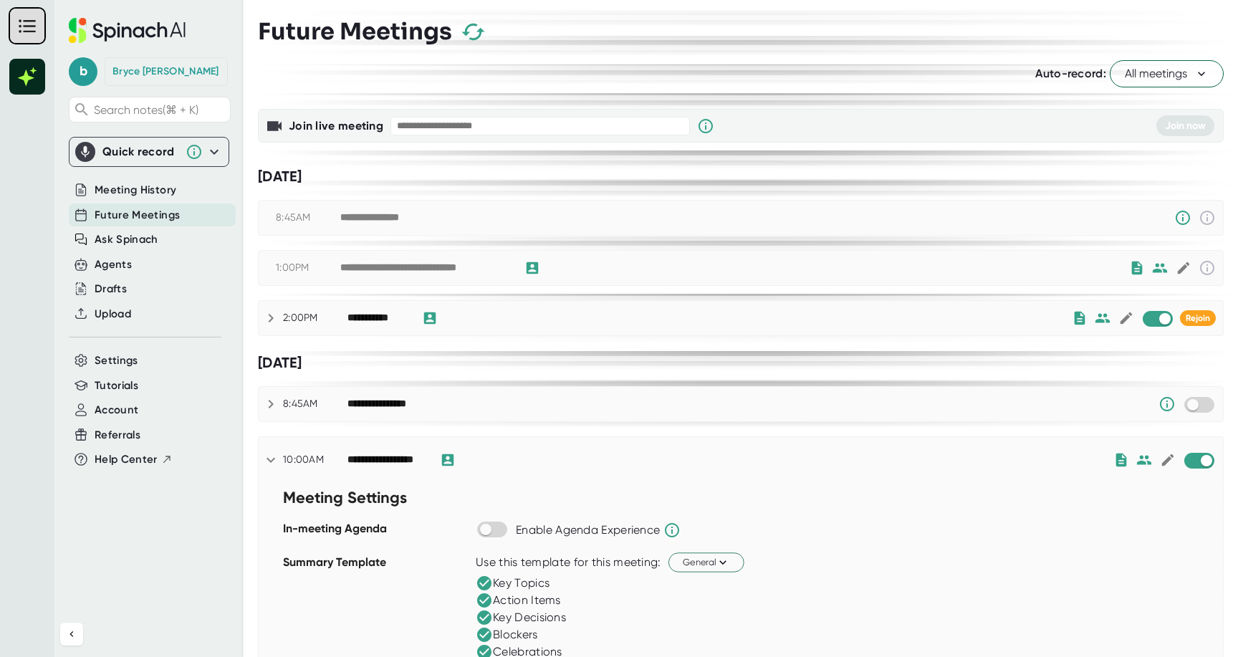
click at [272, 458] on icon at bounding box center [270, 459] width 17 height 17
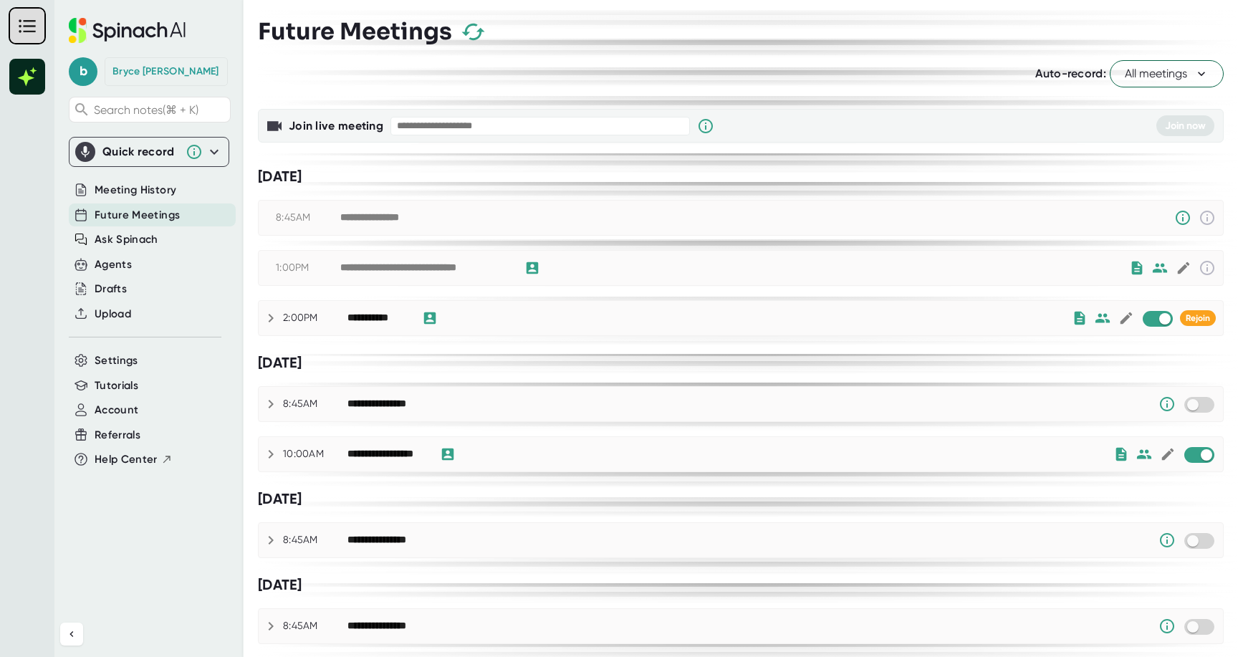
click at [219, 155] on icon at bounding box center [214, 151] width 17 height 17
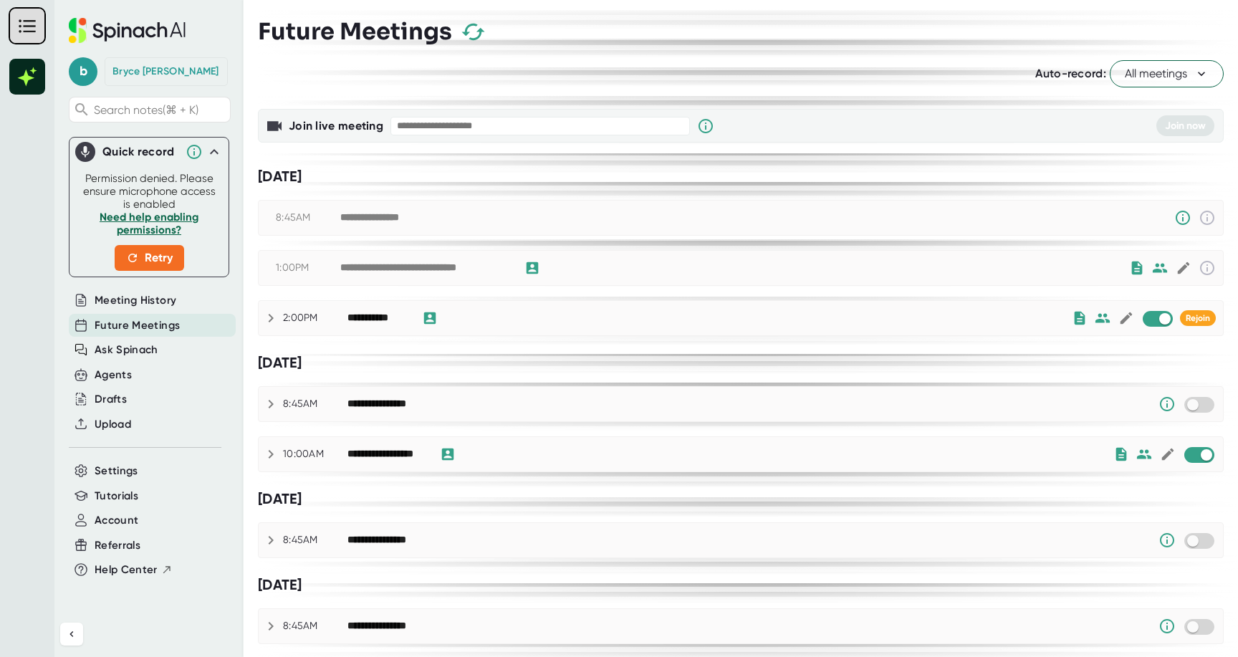
click at [1174, 69] on span "All meetings" at bounding box center [1166, 73] width 84 height 17
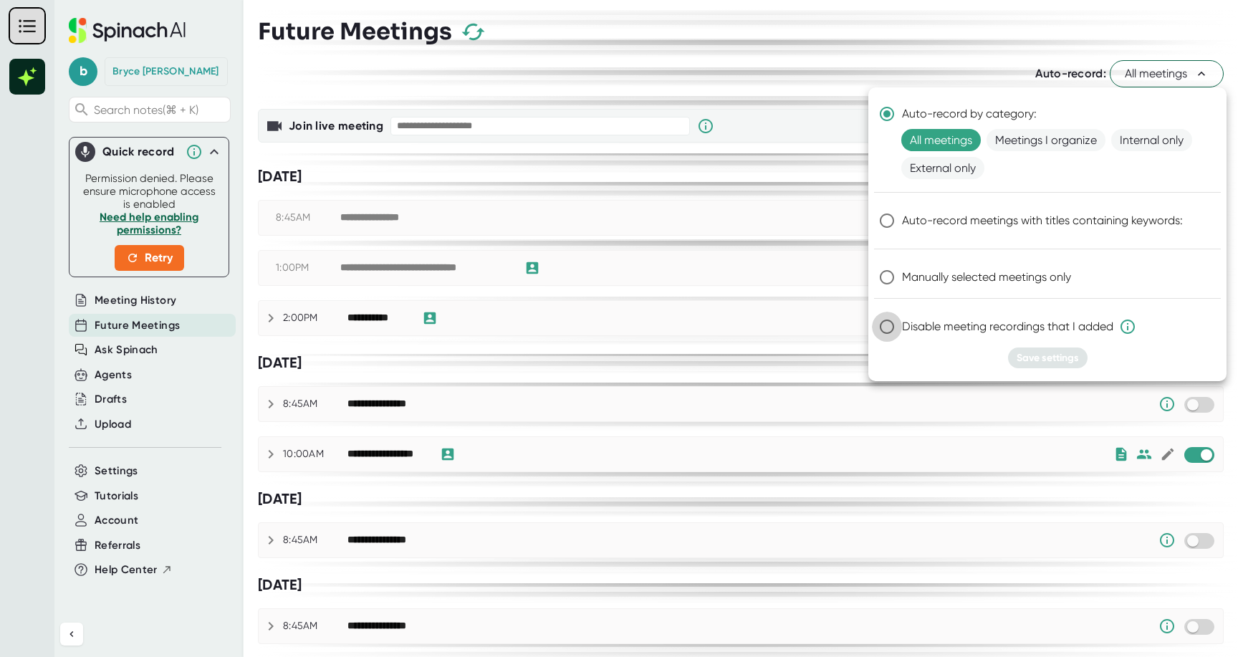
click at [887, 327] on input "Disable meeting recordings that I added" at bounding box center [887, 327] width 30 height 30
radio input "true"
click at [1058, 361] on span "Save settings" at bounding box center [1047, 358] width 62 height 12
radio input "true"
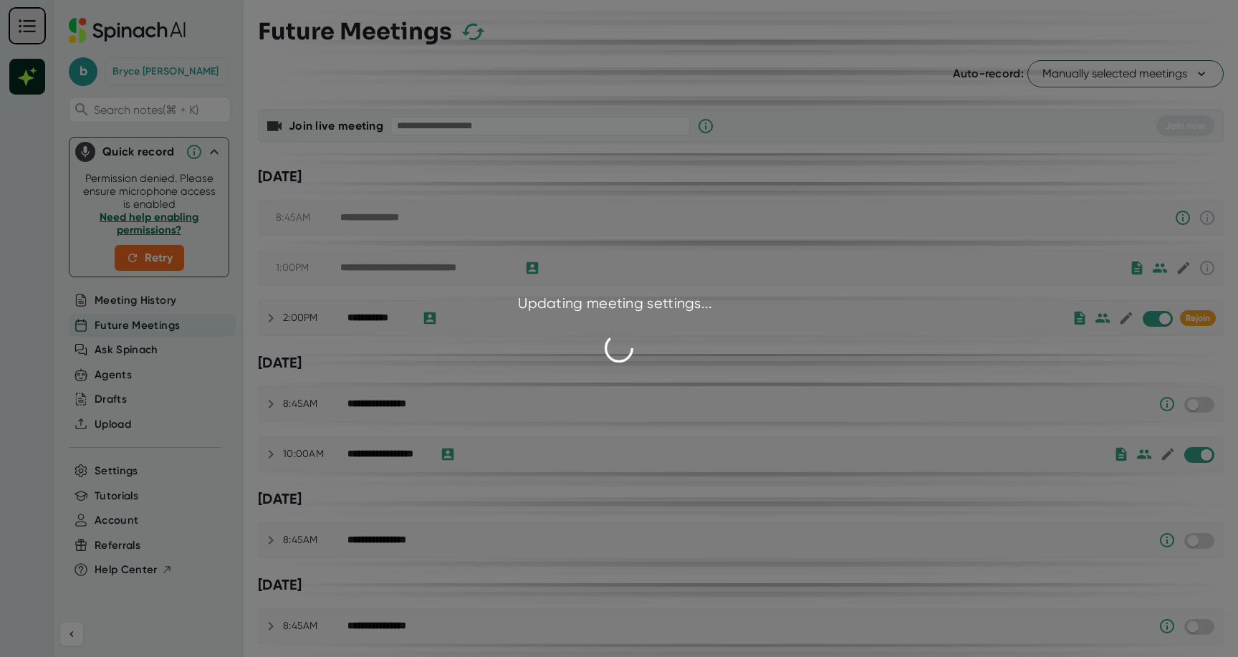
checkbox input "false"
